Goal: Task Accomplishment & Management: Complete application form

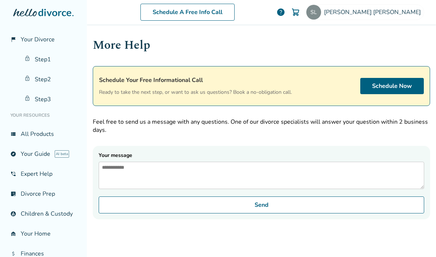
click at [37, 51] on link "Step 1" at bounding box center [50, 59] width 61 height 17
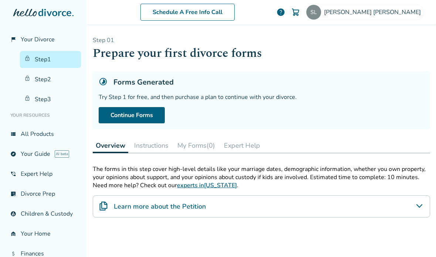
scroll to position [-1, 0]
click at [116, 114] on link "Start Forms" at bounding box center [127, 115] width 56 height 16
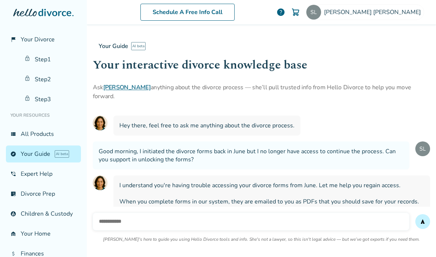
click at [38, 51] on link "Step 1" at bounding box center [50, 59] width 61 height 17
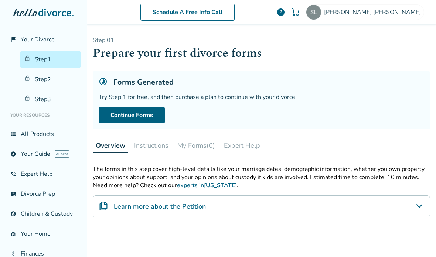
click at [113, 107] on link "Continue Forms" at bounding box center [132, 115] width 66 height 16
click at [139, 107] on link "Start Forms" at bounding box center [127, 115] width 56 height 16
